Goal: Information Seeking & Learning: Learn about a topic

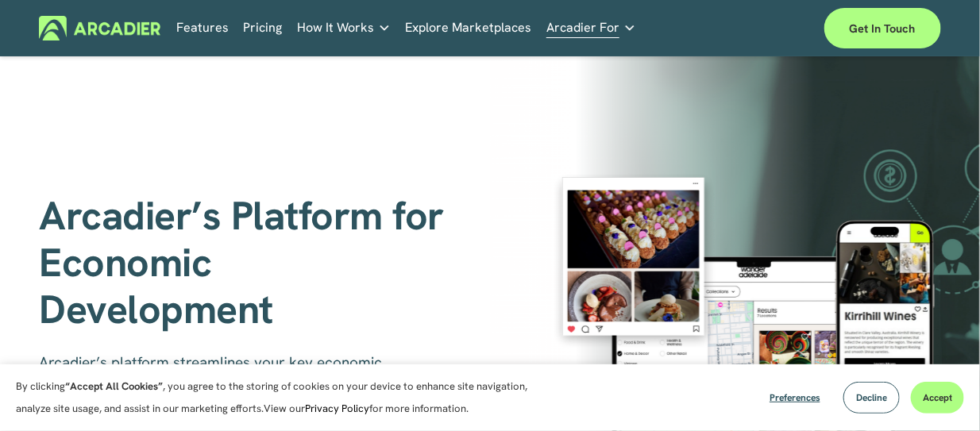
click at [254, 32] on link "Pricing" at bounding box center [263, 28] width 39 height 25
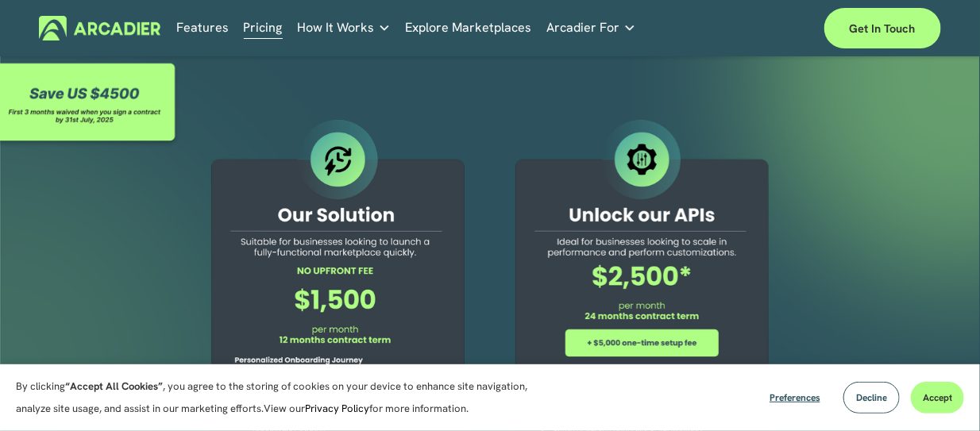
click at [434, 21] on link "Explore Marketplaces" at bounding box center [469, 28] width 126 height 25
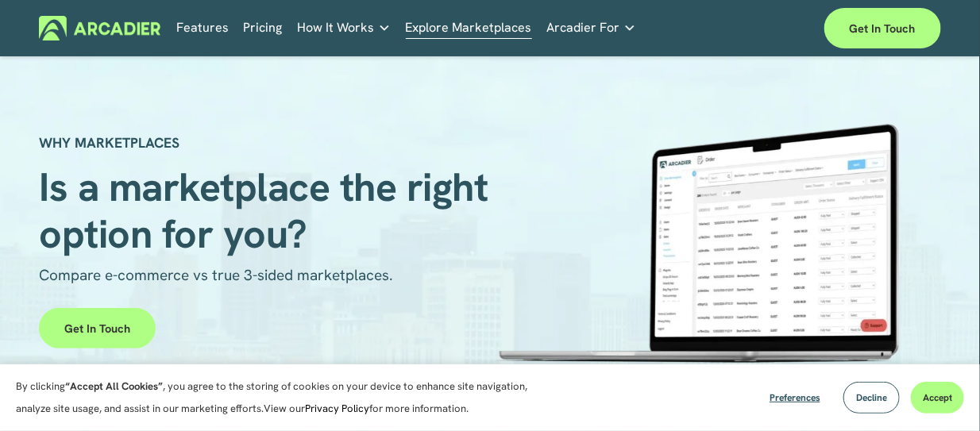
click at [214, 27] on link "Features" at bounding box center [202, 28] width 52 height 25
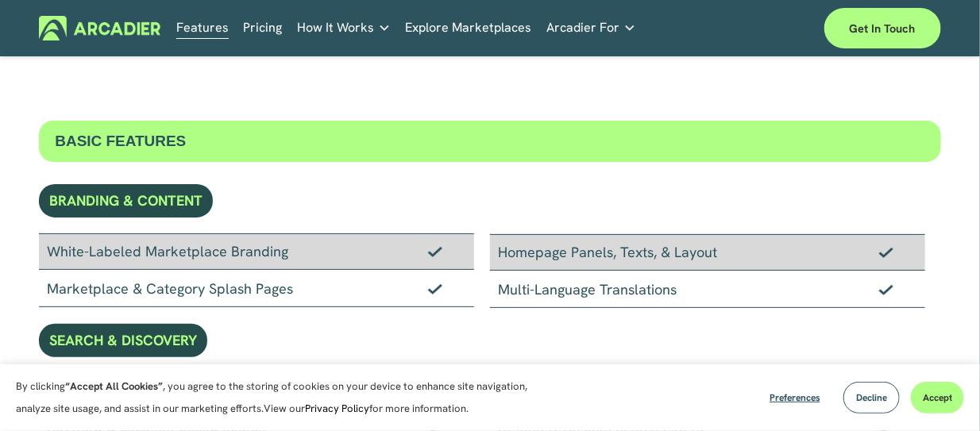
click at [265, 28] on link "Pricing" at bounding box center [263, 28] width 39 height 25
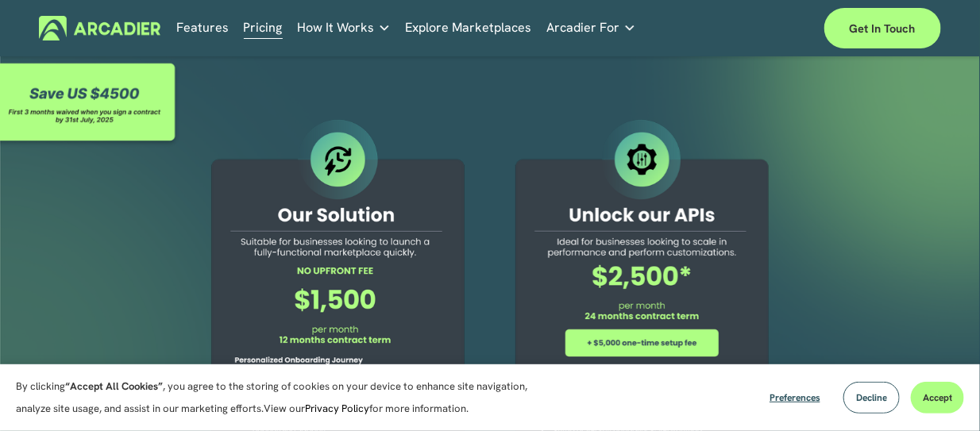
click at [863, 199] on div at bounding box center [490, 385] width 980 height 659
